Goal: Task Accomplishment & Management: Use online tool/utility

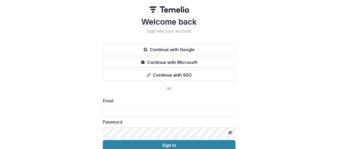
type input "**********"
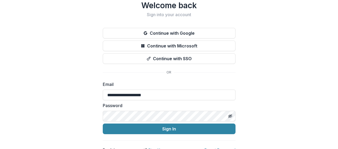
scroll to position [24, 0]
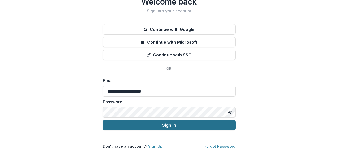
click at [160, 123] on button "Sign In" at bounding box center [169, 125] width 133 height 11
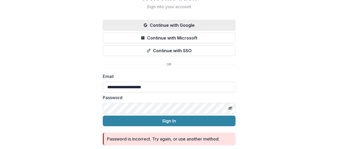
click at [183, 26] on button "Continue with Google" at bounding box center [169, 25] width 133 height 11
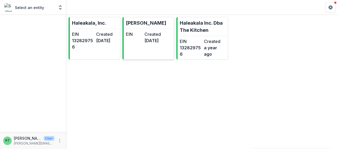
click at [156, 43] on dd "[DATE]" at bounding box center [152, 40] width 16 height 6
click at [155, 25] on p "[PERSON_NAME]" at bounding box center [146, 22] width 40 height 7
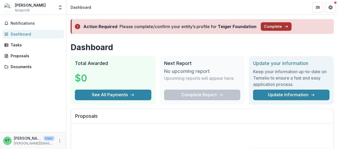
click at [274, 26] on button "Complete" at bounding box center [275, 26] width 31 height 8
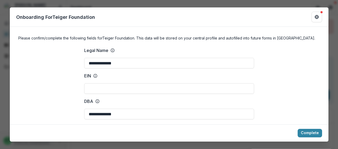
scroll to position [9, 0]
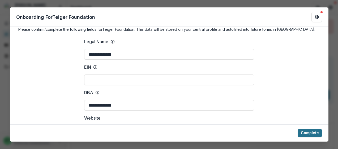
click at [308, 134] on button "Complete" at bounding box center [309, 133] width 24 height 8
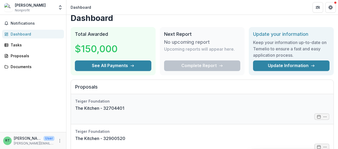
scroll to position [7, 0]
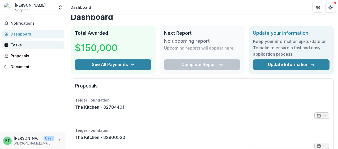
click at [17, 48] on link "Tasks" at bounding box center [33, 45] width 62 height 9
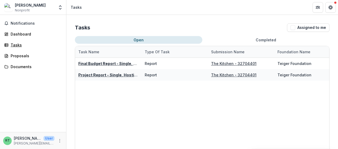
scroll to position [3, 0]
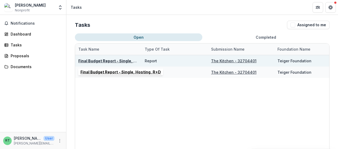
click at [106, 61] on u "Final Budget Report - Single, Hosting, R+D" at bounding box center [118, 61] width 80 height 5
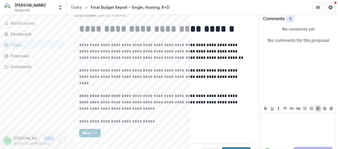
scroll to position [57, 0]
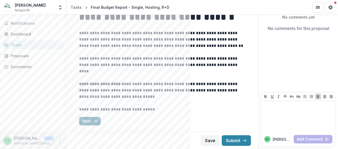
click at [87, 122] on button "Next" at bounding box center [89, 121] width 21 height 8
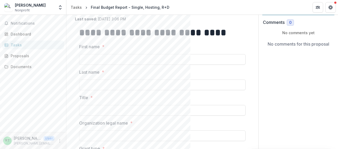
scroll to position [11, 0]
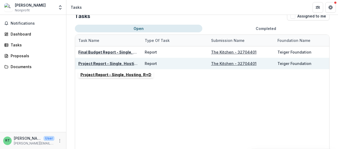
click at [100, 64] on u "Project Report - Single, Hosting, R+D" at bounding box center [113, 63] width 71 height 5
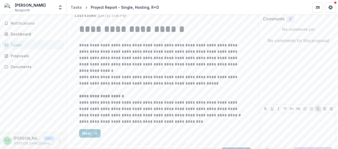
scroll to position [49, 0]
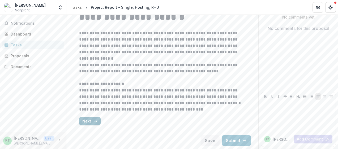
click at [90, 121] on button "Next" at bounding box center [89, 121] width 21 height 8
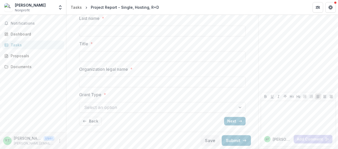
scroll to position [0, 0]
